Goal: Task Accomplishment & Management: Use online tool/utility

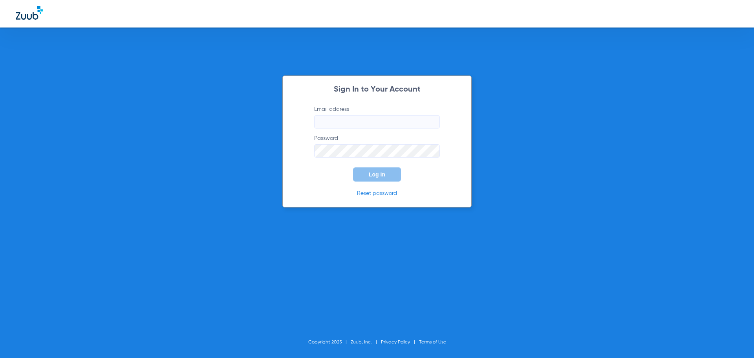
click at [348, 117] on input "Email address" at bounding box center [377, 121] width 126 height 13
type input "[PERSON_NAME][EMAIL_ADDRESS][DOMAIN_NAME]"
click at [353, 167] on button "Log In" at bounding box center [377, 174] width 48 height 14
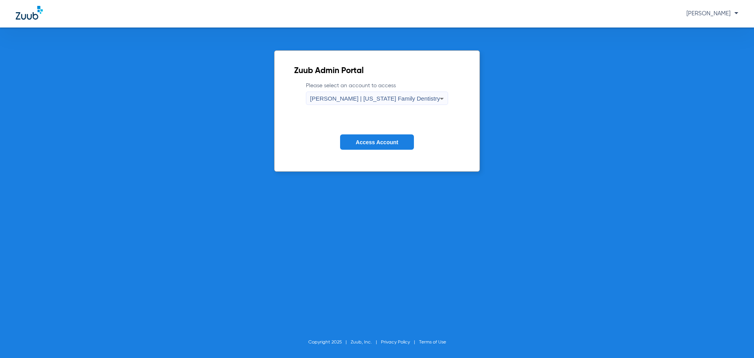
click at [381, 101] on span "[PERSON_NAME] | [US_STATE] Family Dentistry" at bounding box center [375, 98] width 130 height 7
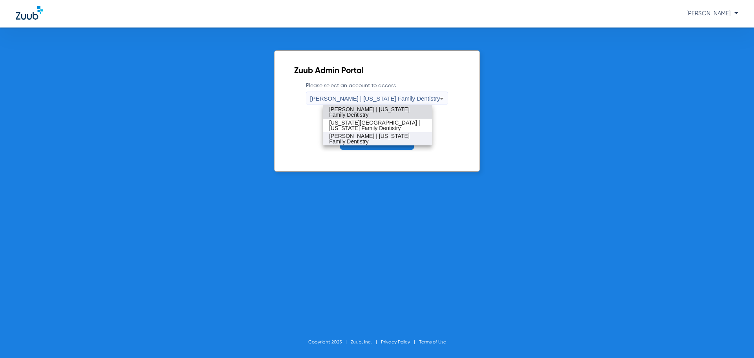
click at [369, 135] on mat-option "[PERSON_NAME] | [US_STATE] Family Dentistry" at bounding box center [377, 138] width 109 height 13
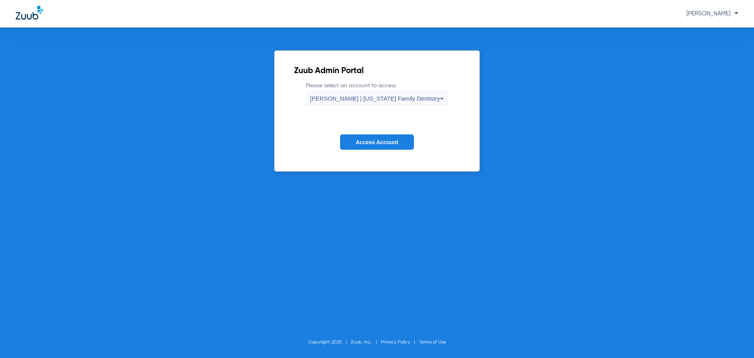
click at [371, 145] on span "Access Account" at bounding box center [377, 142] width 42 height 6
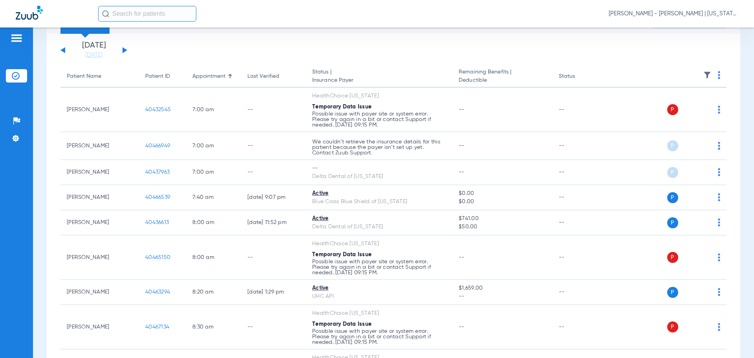
scroll to position [4, 0]
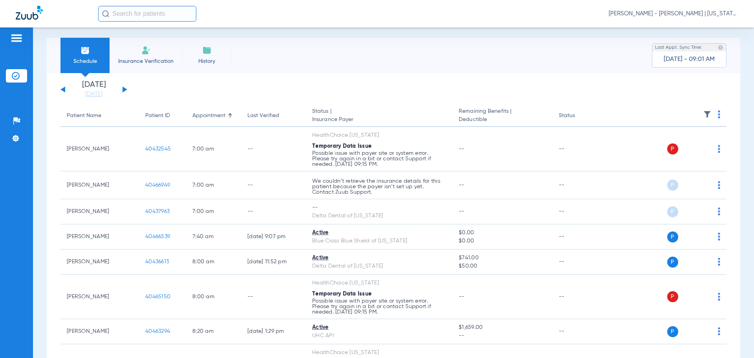
click at [122, 88] on div "[DATE] [DATE] [DATE] [DATE] [DATE] [DATE] [DATE] [DATE] [DATE] [DATE] [DATE] [D…" at bounding box center [93, 89] width 67 height 17
click at [126, 89] on button at bounding box center [124, 89] width 5 height 6
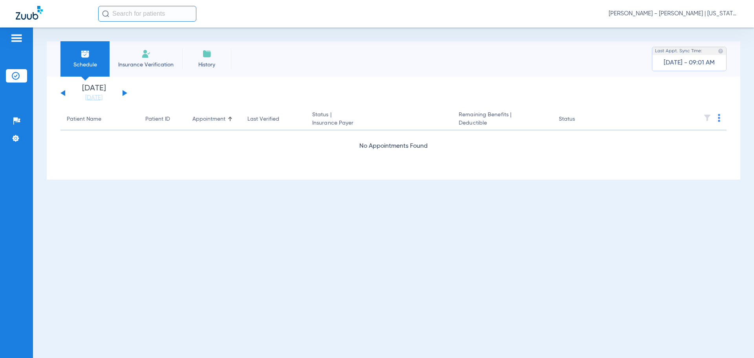
click at [125, 89] on div "[DATE] [DATE] [DATE] [DATE] [DATE] [DATE] [DATE] [DATE] [DATE] [DATE] [DATE] [D…" at bounding box center [93, 92] width 67 height 17
click at [124, 92] on button at bounding box center [124, 93] width 5 height 6
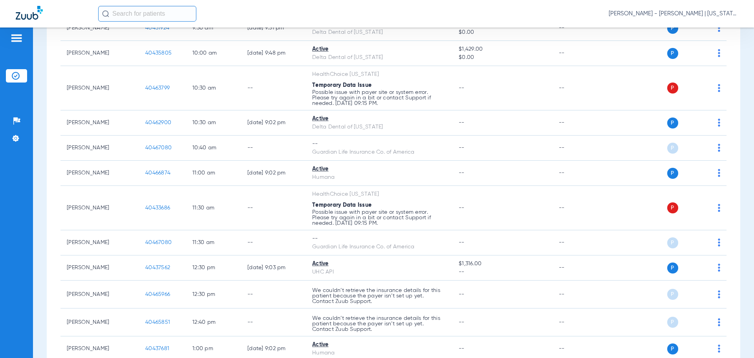
scroll to position [393, 0]
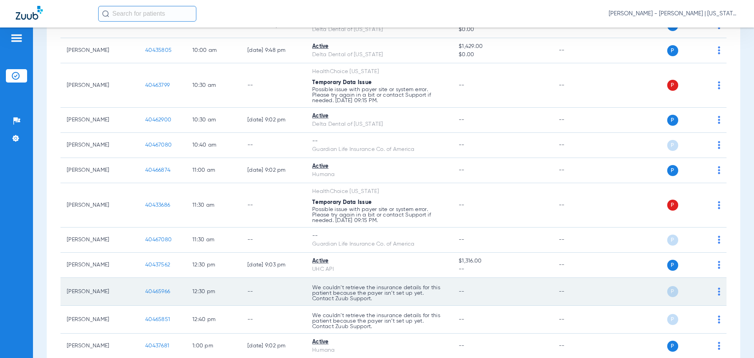
click at [164, 288] on span "40465966" at bounding box center [157, 290] width 25 height 5
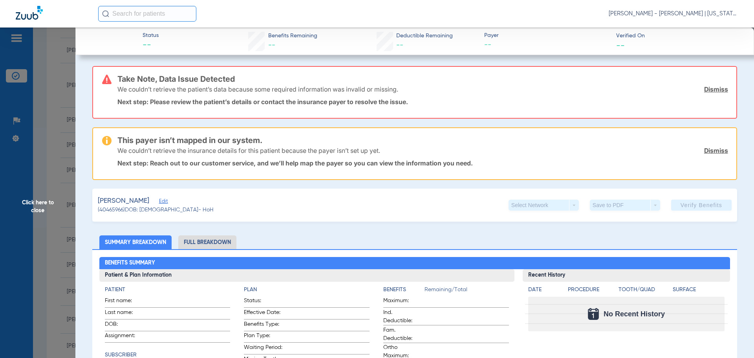
click at [27, 238] on span "Click here to close" at bounding box center [37, 206] width 75 height 358
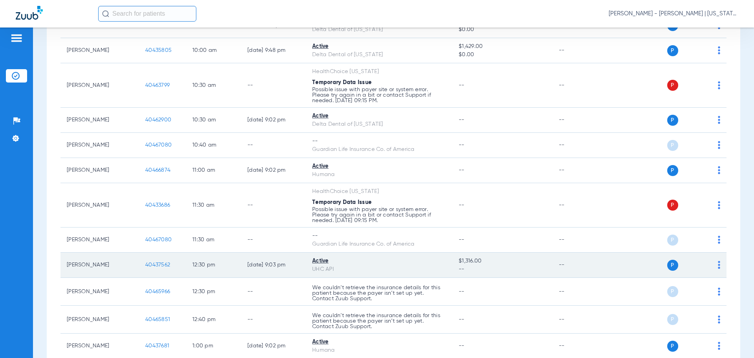
click at [160, 262] on span "40437562" at bounding box center [157, 264] width 25 height 5
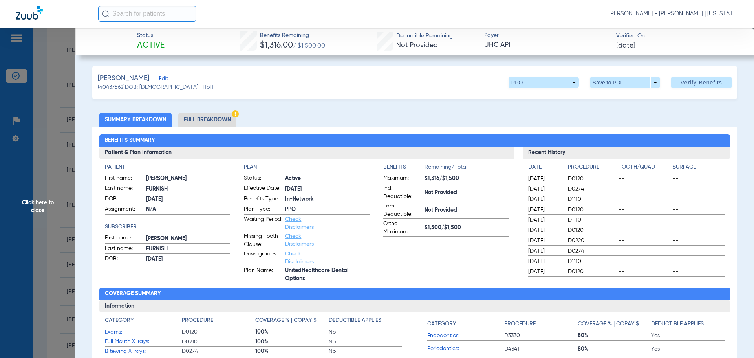
click at [205, 125] on li "Full Breakdown" at bounding box center [207, 120] width 58 height 14
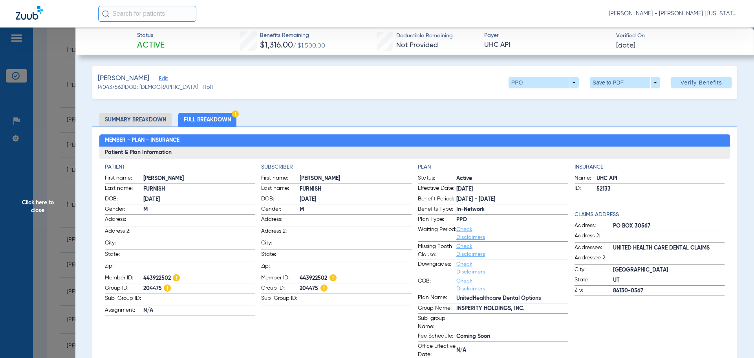
click at [23, 228] on span "Click here to close" at bounding box center [37, 206] width 75 height 358
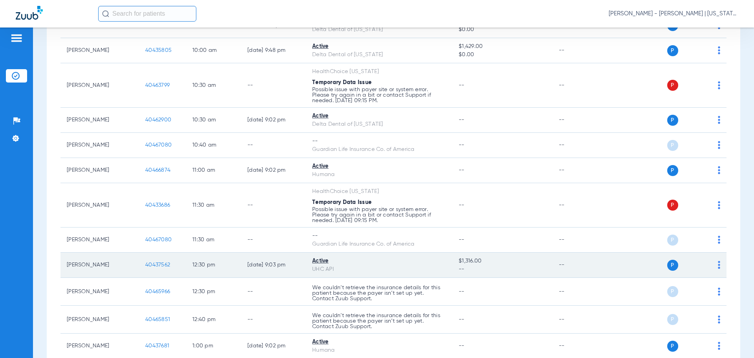
click at [91, 267] on td "[PERSON_NAME]" at bounding box center [99, 264] width 79 height 25
click at [159, 270] on td "40437562" at bounding box center [162, 264] width 47 height 25
click at [162, 264] on span "40437562" at bounding box center [157, 264] width 25 height 5
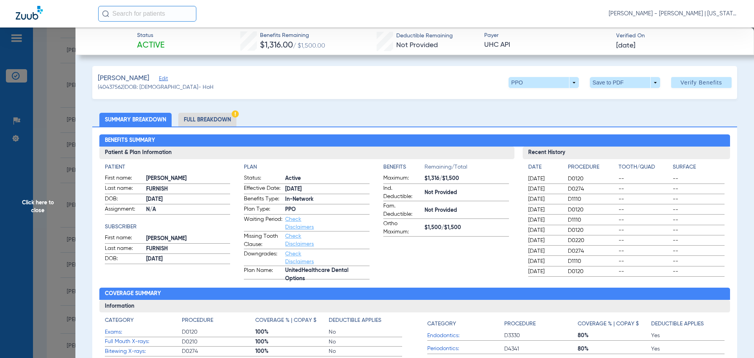
click at [214, 118] on li "Full Breakdown" at bounding box center [207, 120] width 58 height 14
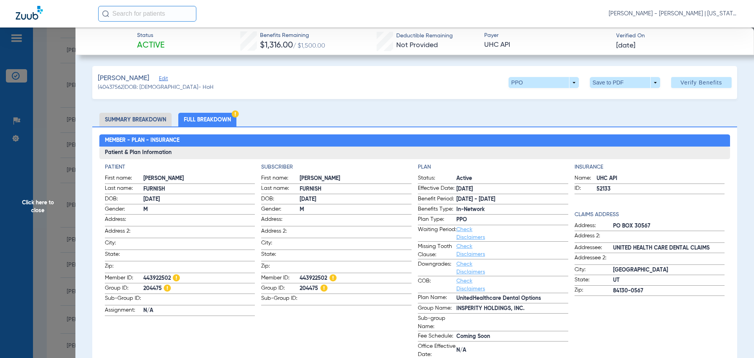
click at [38, 169] on span "Click here to close" at bounding box center [37, 206] width 75 height 358
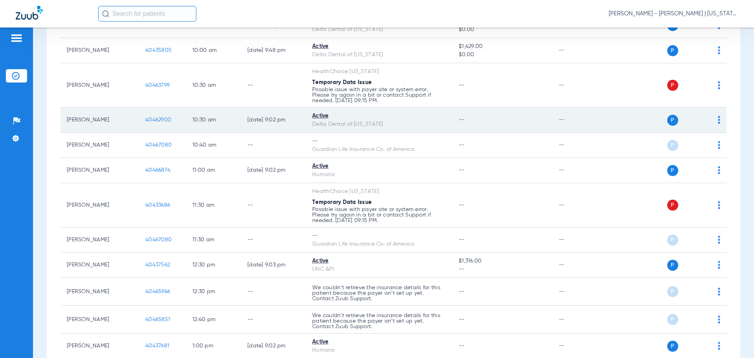
click at [147, 118] on span "40462900" at bounding box center [158, 119] width 26 height 5
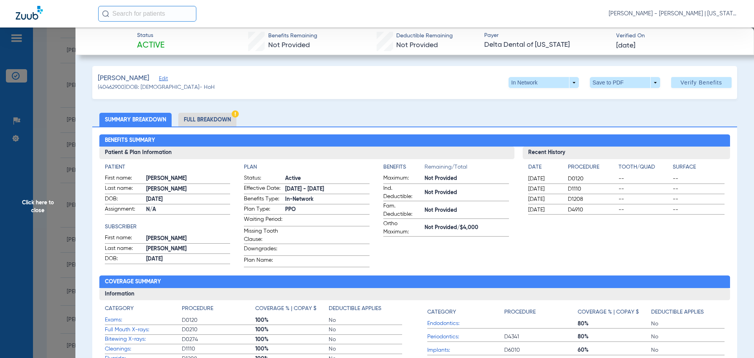
click at [198, 116] on li "Full Breakdown" at bounding box center [207, 120] width 58 height 14
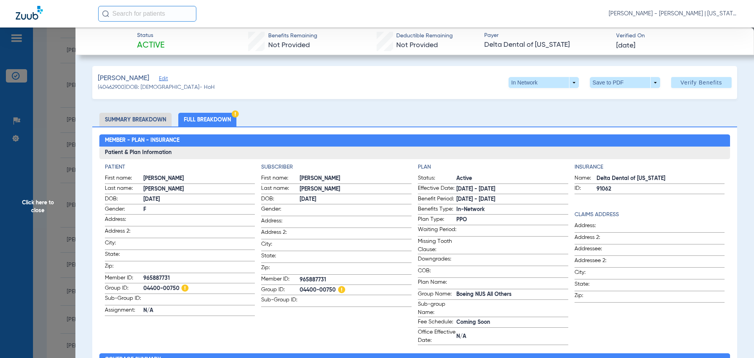
click at [33, 192] on span "Click here to close" at bounding box center [37, 206] width 75 height 358
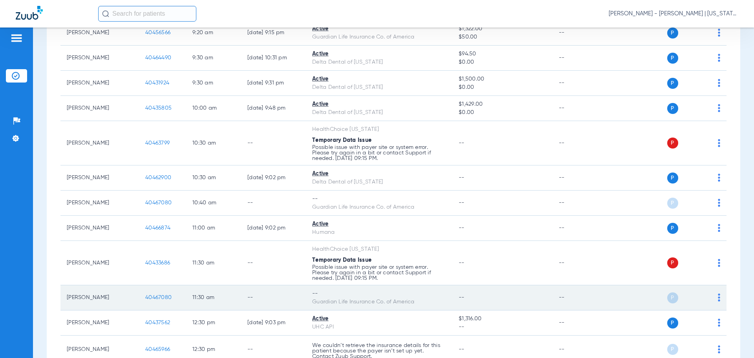
scroll to position [314, 0]
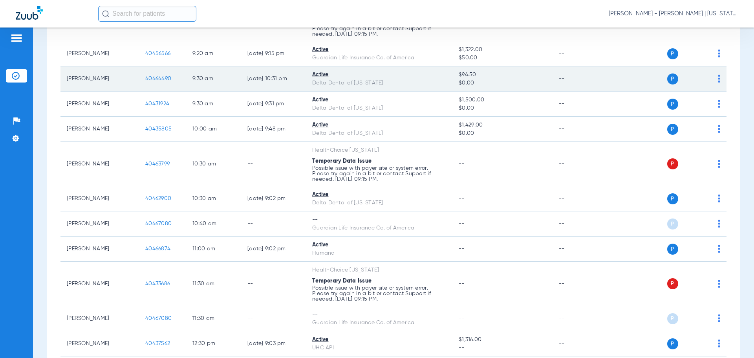
click at [157, 79] on span "40464490" at bounding box center [158, 78] width 26 height 5
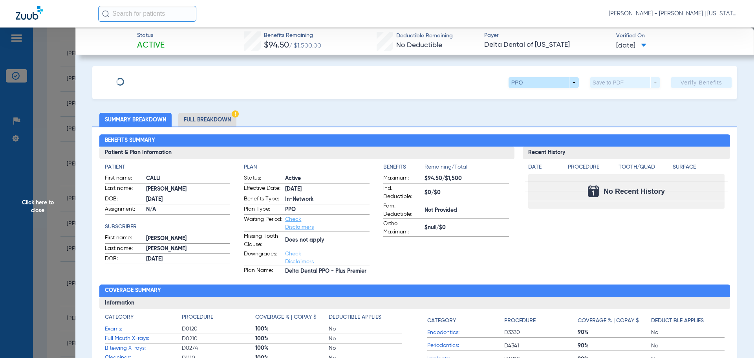
click at [201, 117] on li "Full Breakdown" at bounding box center [207, 120] width 58 height 14
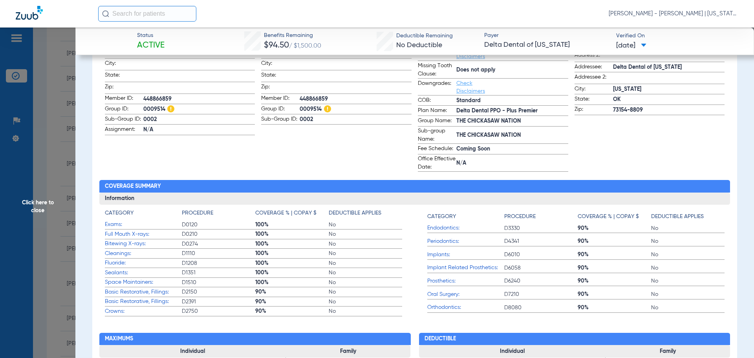
scroll to position [196, 0]
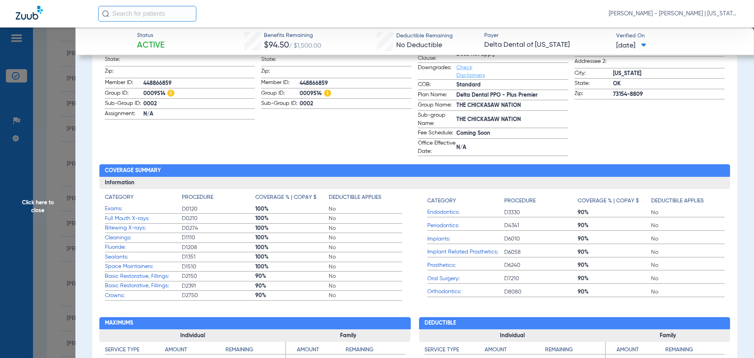
click at [49, 199] on span "Click here to close" at bounding box center [37, 206] width 75 height 358
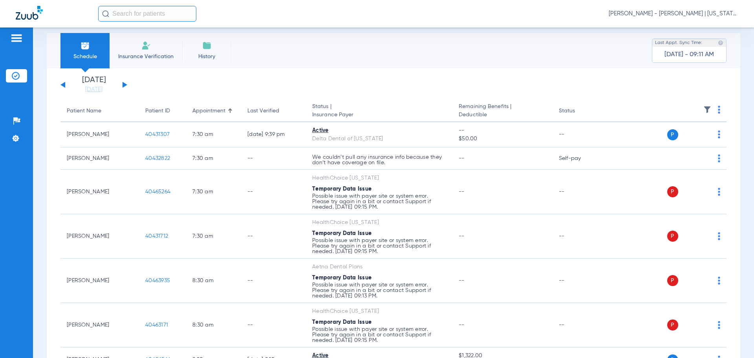
scroll to position [0, 0]
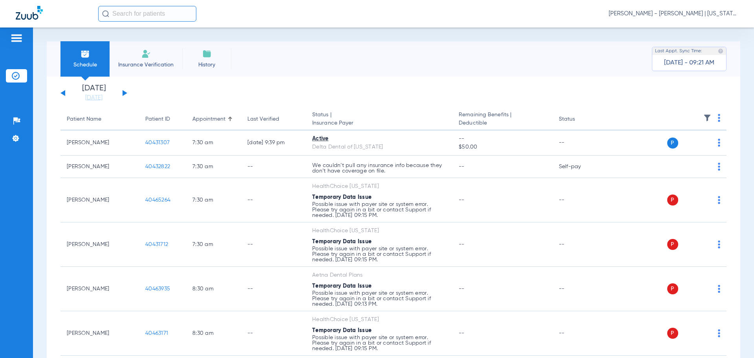
click at [127, 93] on app-single-date-navigator "[DATE] [DATE] [DATE] [DATE] [DATE] [DATE] [DATE] [DATE] [DATE] [DATE] [DATE] [D…" at bounding box center [393, 92] width 666 height 17
click at [126, 93] on button at bounding box center [124, 93] width 5 height 6
